Goal: Transaction & Acquisition: Purchase product/service

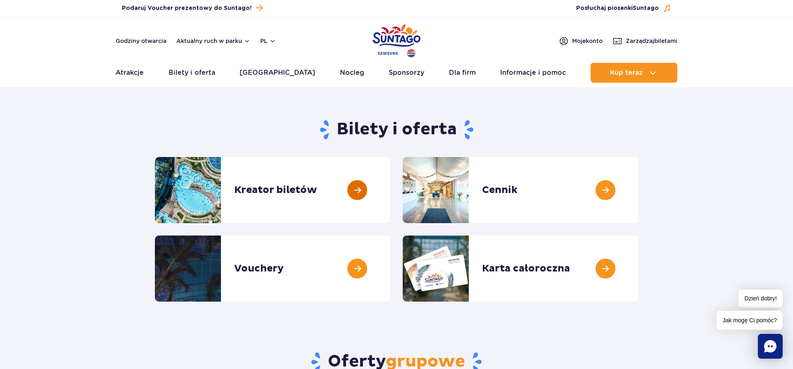
click at [390, 189] on link at bounding box center [390, 190] width 0 height 66
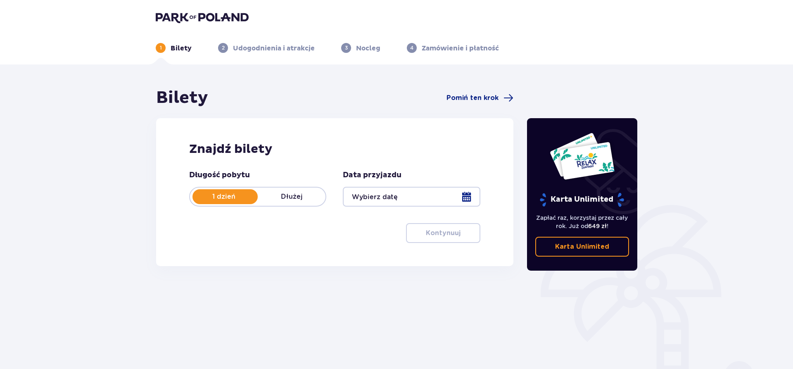
click at [466, 194] on div at bounding box center [411, 197] width 137 height 20
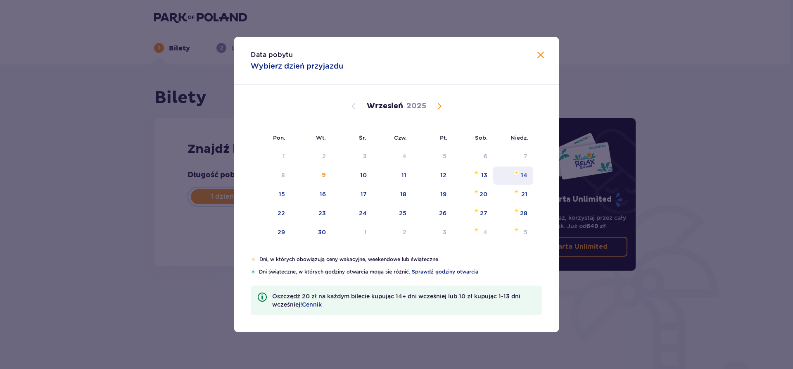
click at [519, 178] on div "14" at bounding box center [513, 175] width 40 height 18
type input "14.09.25"
click at [525, 175] on div "Karta Unlimited Zapłać raz, korzystaj przez cały rok. Już od 649 zł ! Karta Unl…" at bounding box center [581, 230] width 124 height 284
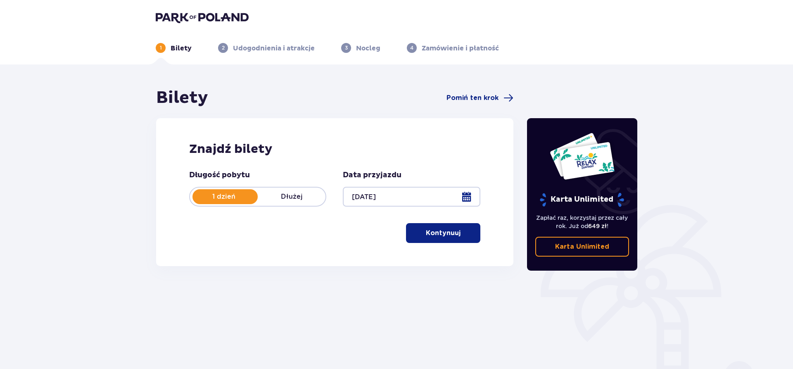
click at [441, 233] on p "Kontynuuj" at bounding box center [443, 232] width 35 height 9
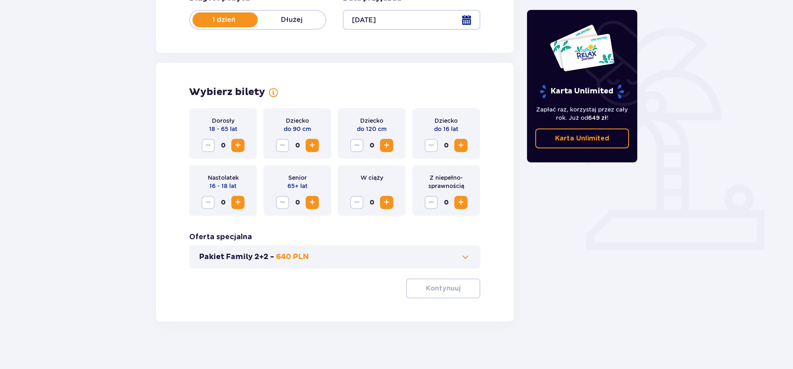
scroll to position [179, 0]
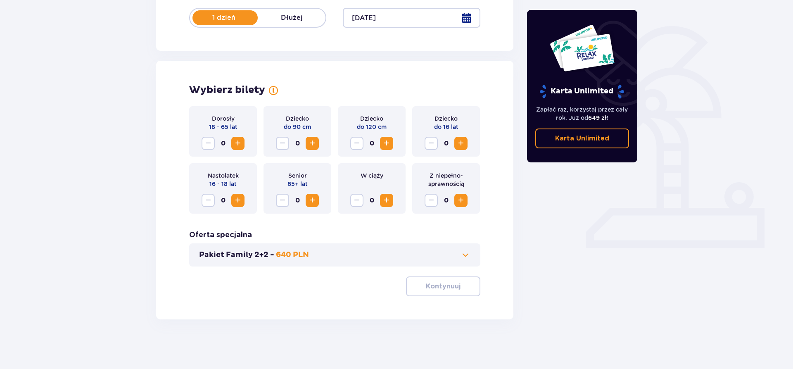
click at [239, 143] on span "Increase" at bounding box center [238, 143] width 10 height 10
click at [240, 144] on span "Increase" at bounding box center [238, 143] width 10 height 10
click at [458, 147] on span "Increase" at bounding box center [461, 143] width 10 height 10
click at [465, 253] on span at bounding box center [466, 255] width 10 height 10
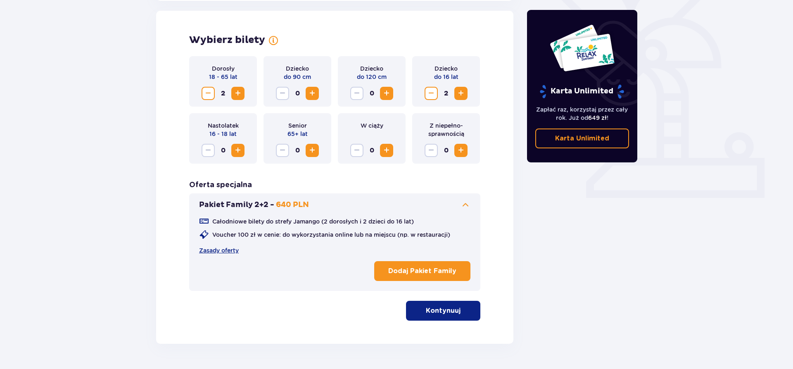
scroll to position [230, 0]
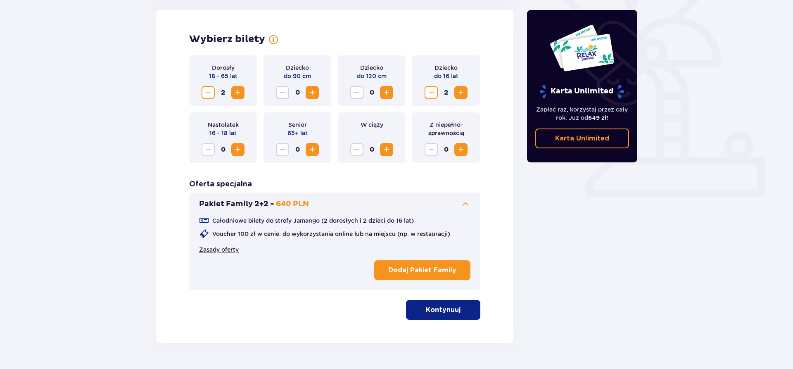
click at [228, 253] on link "Zasady oferty" at bounding box center [219, 249] width 40 height 8
